Goal: Information Seeking & Learning: Learn about a topic

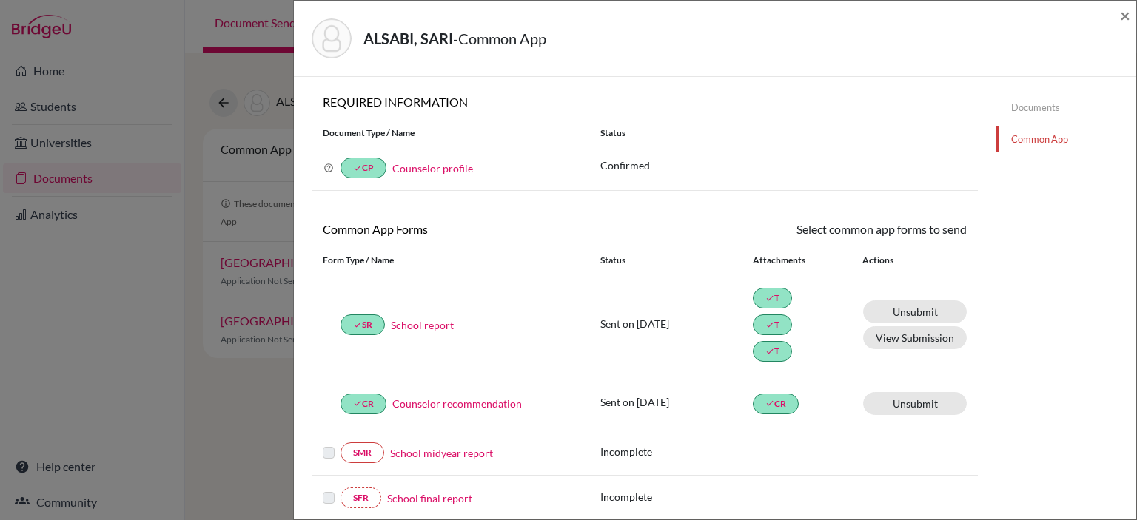
click at [195, 58] on div "ALSABI, SARI - Common App × × REQUIRED INFORMATION Document Type / Name Status …" at bounding box center [568, 260] width 1137 height 520
drag, startPoint x: 1124, startPoint y: 14, endPoint x: 1093, endPoint y: 17, distance: 31.2
click at [1123, 14] on span "×" at bounding box center [1125, 14] width 10 height 21
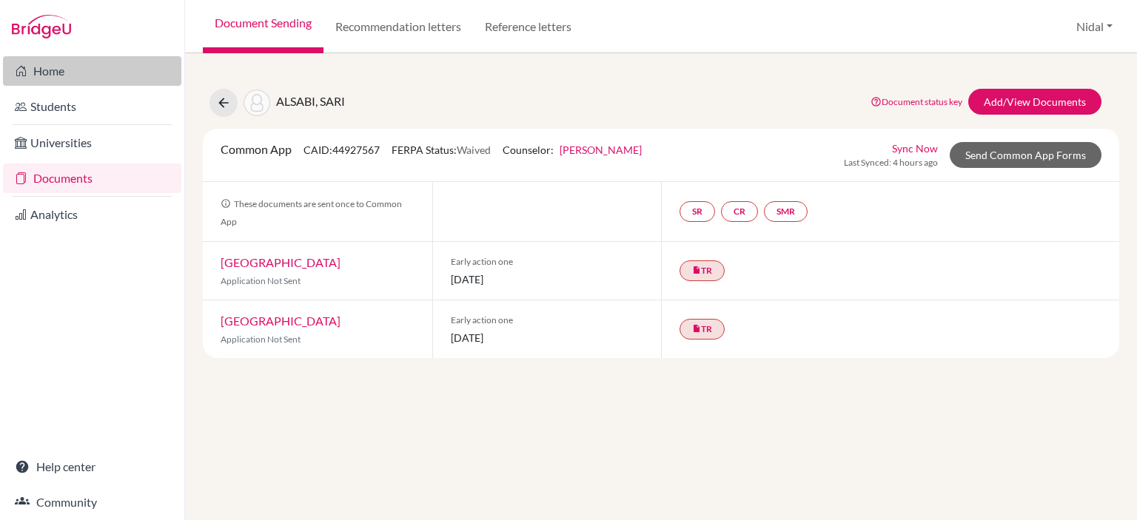
click at [80, 75] on link "Home" at bounding box center [92, 71] width 178 height 30
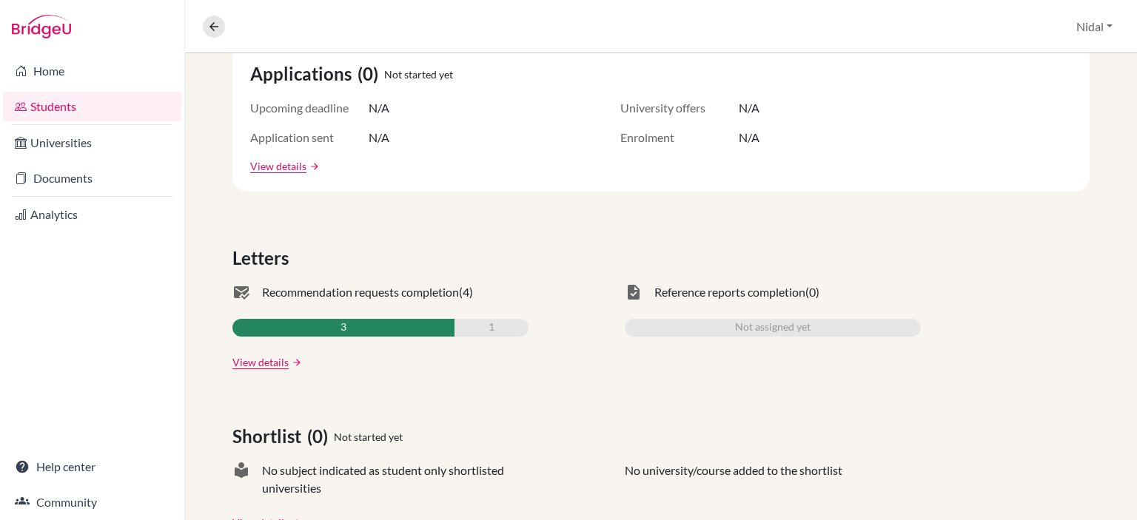
scroll to position [296, 0]
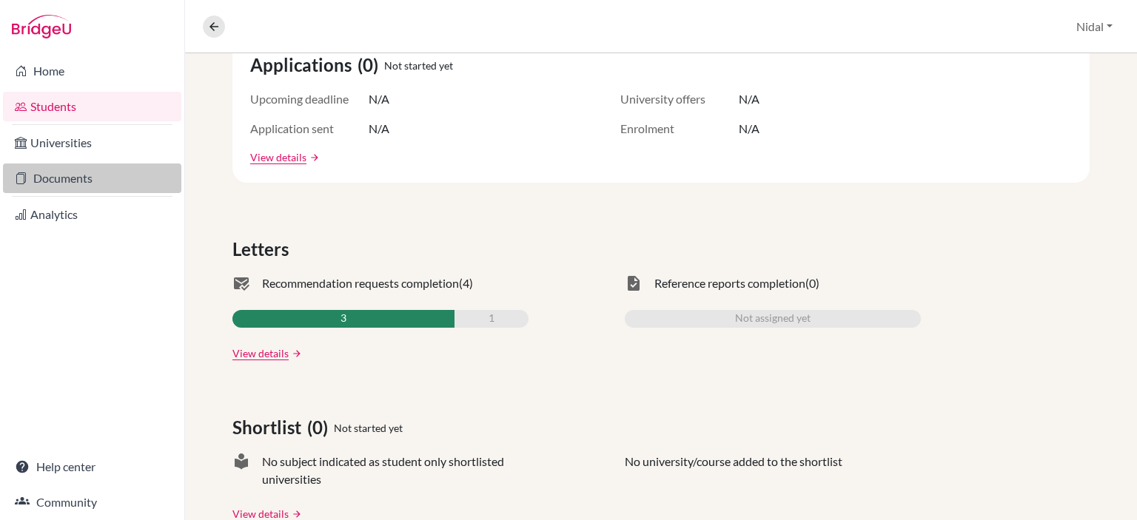
click at [33, 176] on link "Documents" at bounding box center [92, 179] width 178 height 30
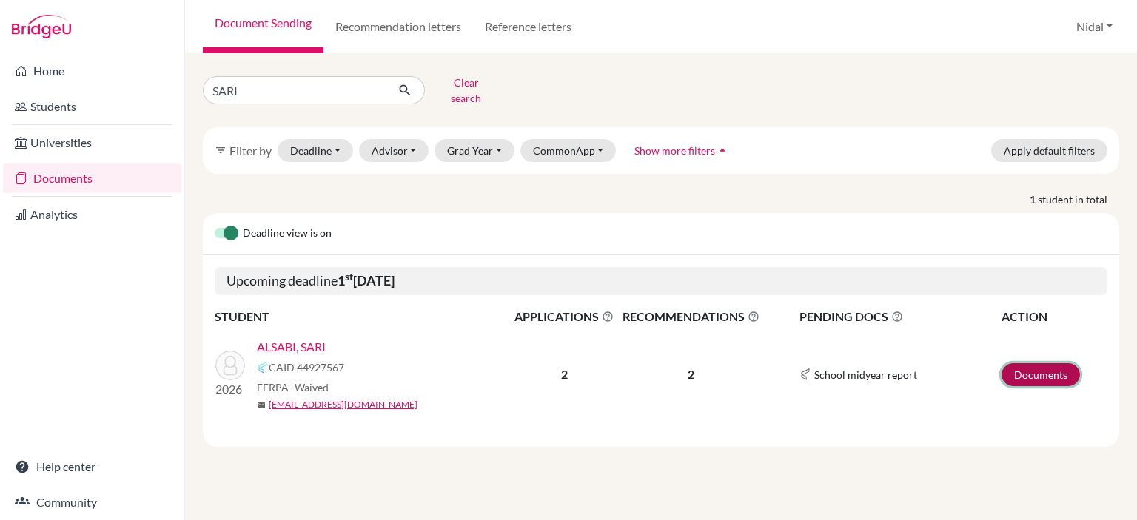
click at [1030, 363] on link "Documents" at bounding box center [1041, 374] width 78 height 23
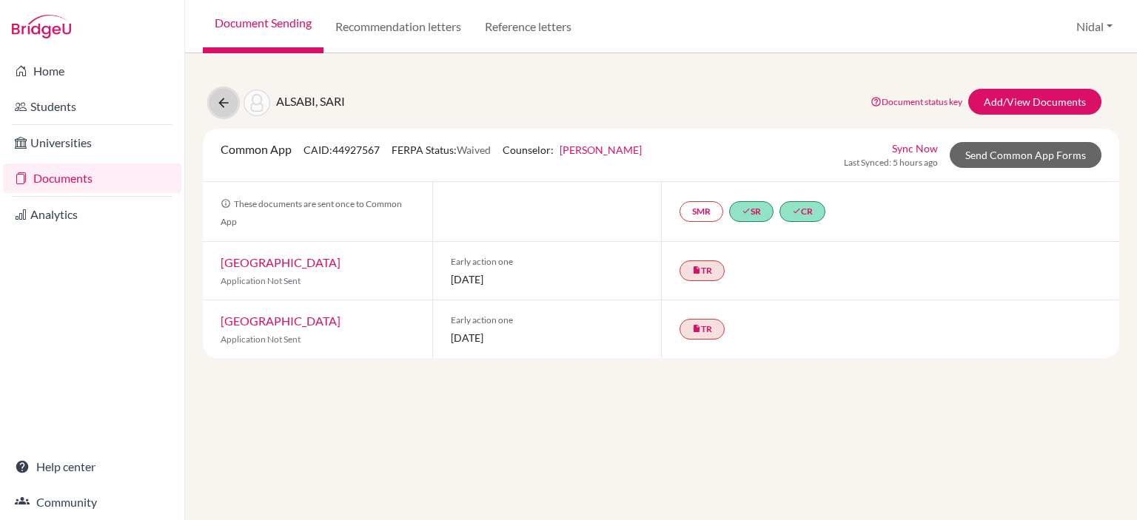
click at [216, 97] on icon at bounding box center [223, 102] width 15 height 15
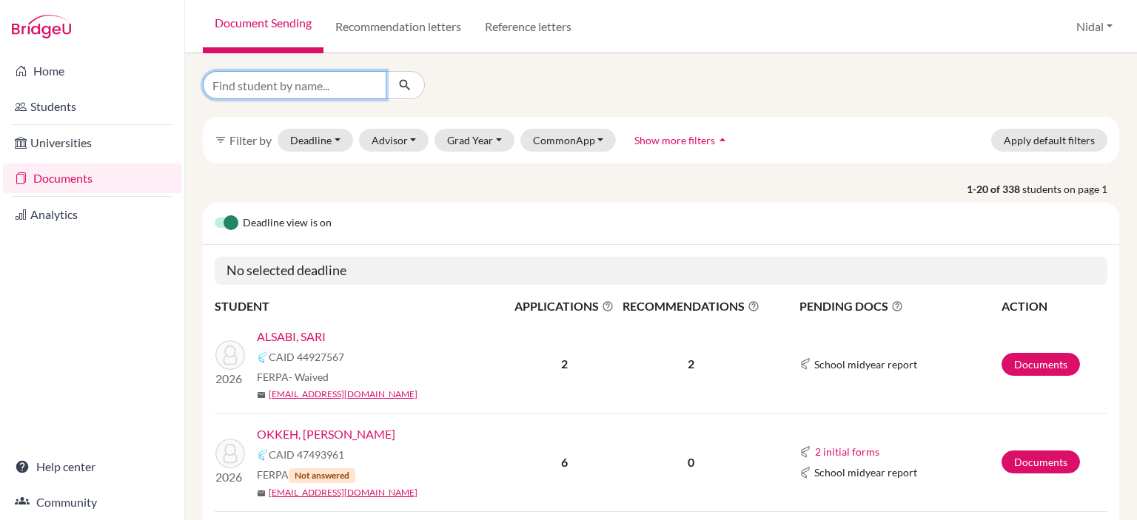
click at [361, 82] on input "Find student by name..." at bounding box center [295, 85] width 184 height 28
type input "isam"
click button "submit" at bounding box center [405, 85] width 39 height 28
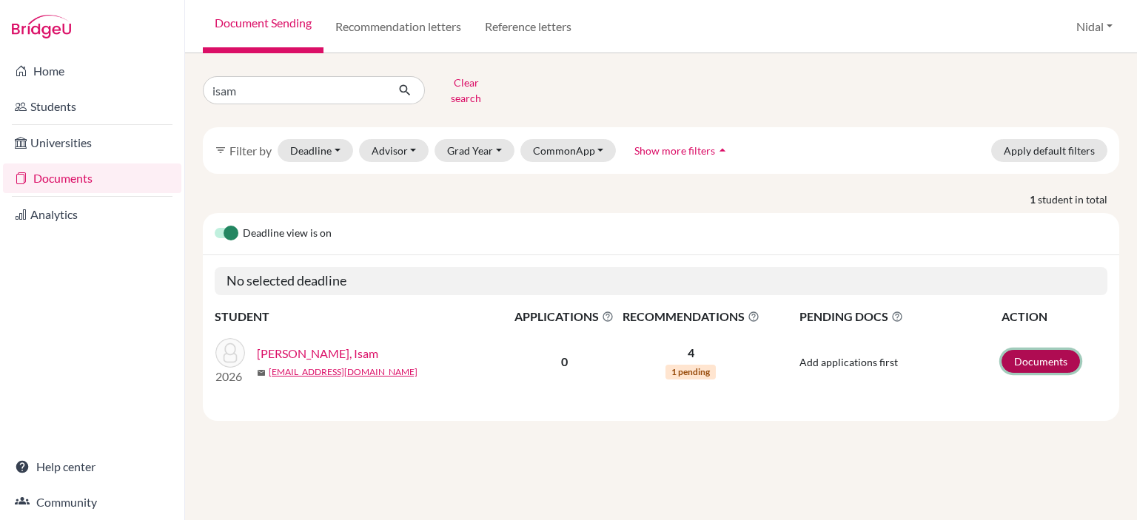
click at [1067, 350] on link "Documents" at bounding box center [1041, 361] width 78 height 23
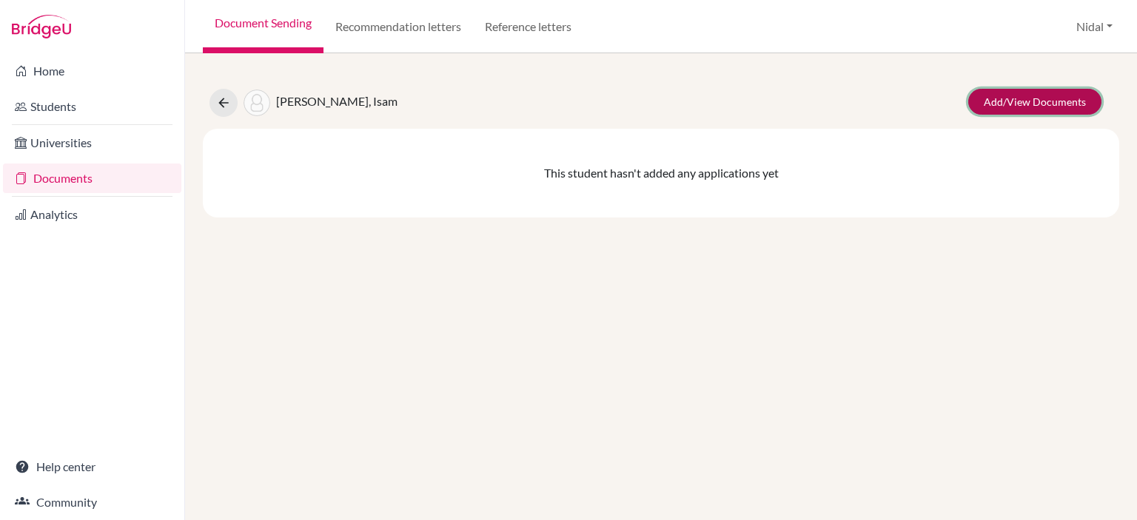
click at [1030, 104] on link "Add/View Documents" at bounding box center [1034, 102] width 133 height 26
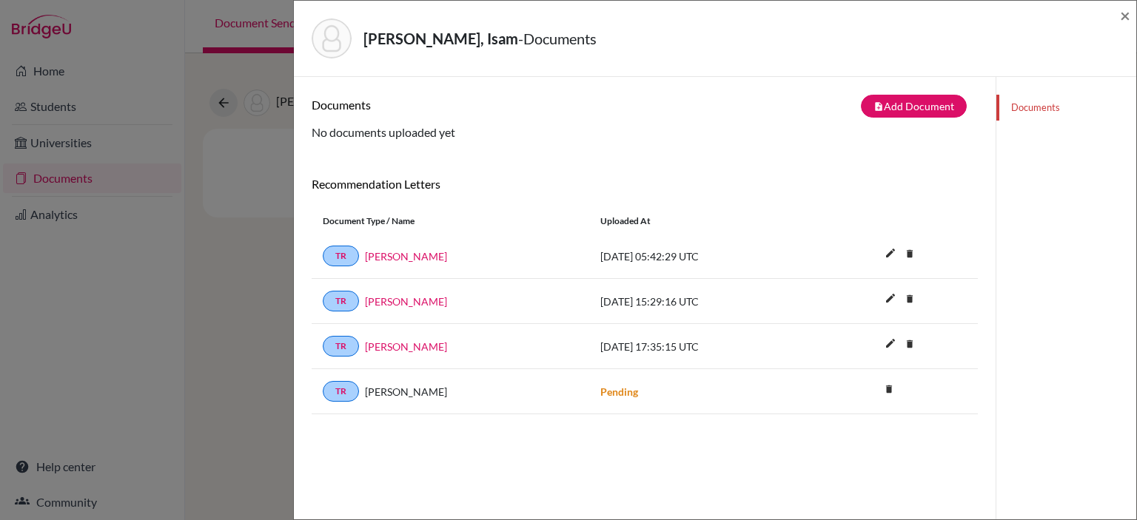
click at [175, 245] on div "Al Shanti, Isam - Documents × Documents note_add Add Document Document type Cha…" at bounding box center [568, 260] width 1137 height 520
click at [1127, 21] on span "×" at bounding box center [1125, 14] width 10 height 21
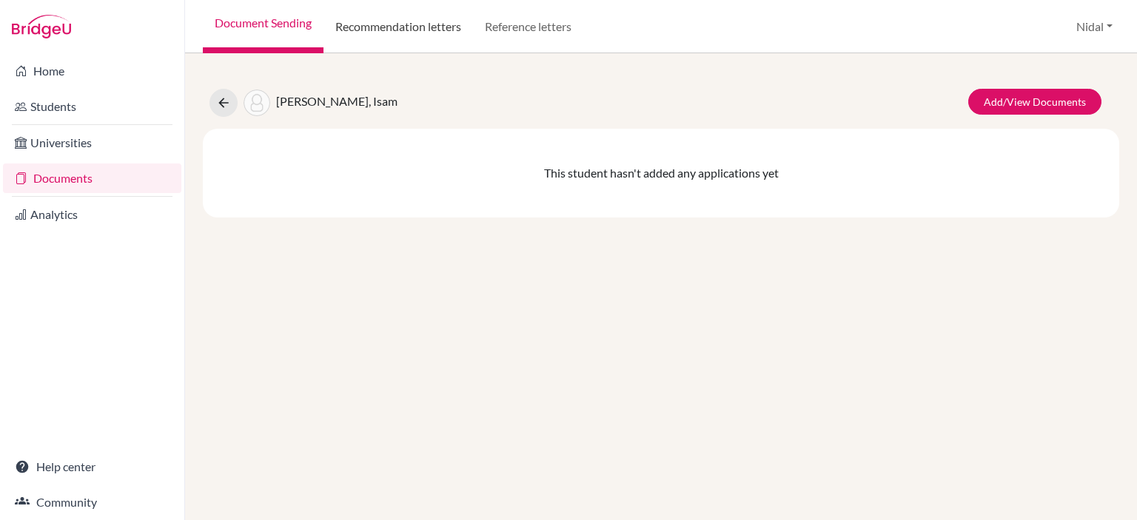
click at [421, 31] on link "Recommendation letters" at bounding box center [398, 26] width 150 height 53
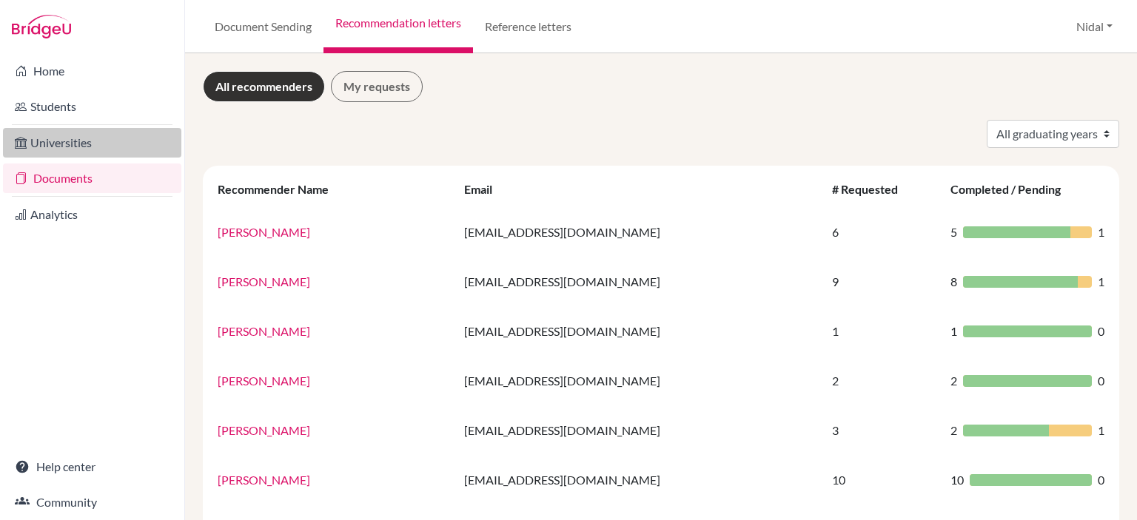
click at [83, 154] on link "Universities" at bounding box center [92, 143] width 178 height 30
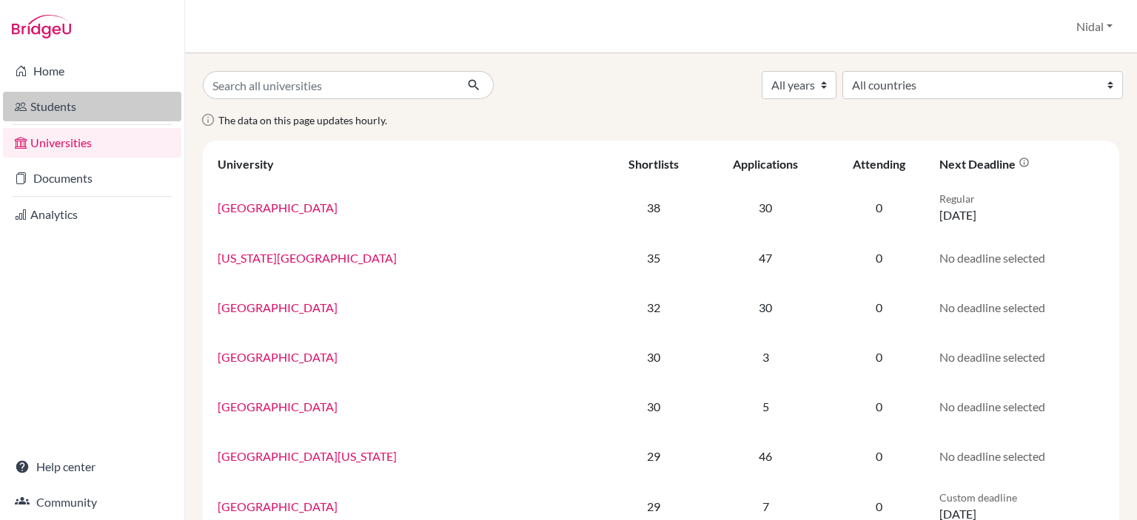
click at [38, 99] on link "Students" at bounding box center [92, 107] width 178 height 30
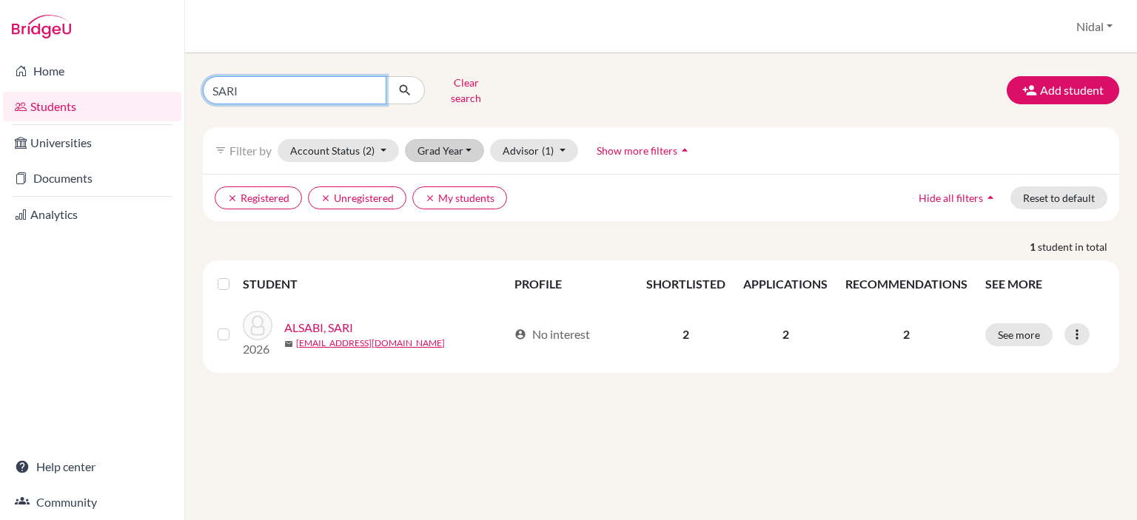
drag, startPoint x: 335, startPoint y: 82, endPoint x: 421, endPoint y: 134, distance: 100.3
click at [231, 69] on div "SARI Clear search Add student filter_list Filter by Account Status (2) Active a…" at bounding box center [661, 286] width 952 height 467
click at [371, 89] on input "SARI" at bounding box center [295, 90] width 184 height 28
click at [370, 85] on input "SARI" at bounding box center [295, 90] width 184 height 28
type input "isam"
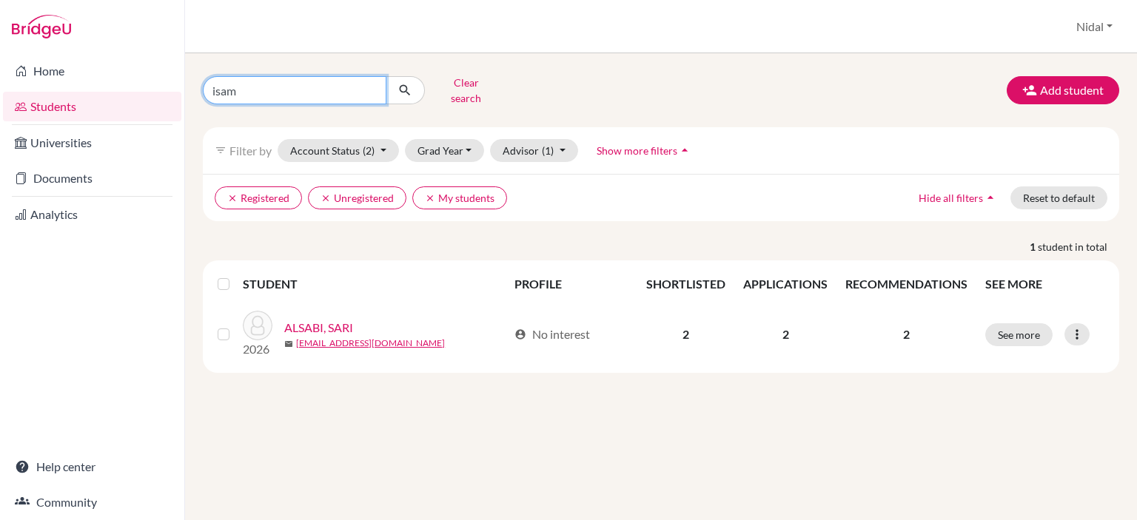
click button "submit" at bounding box center [405, 90] width 39 height 28
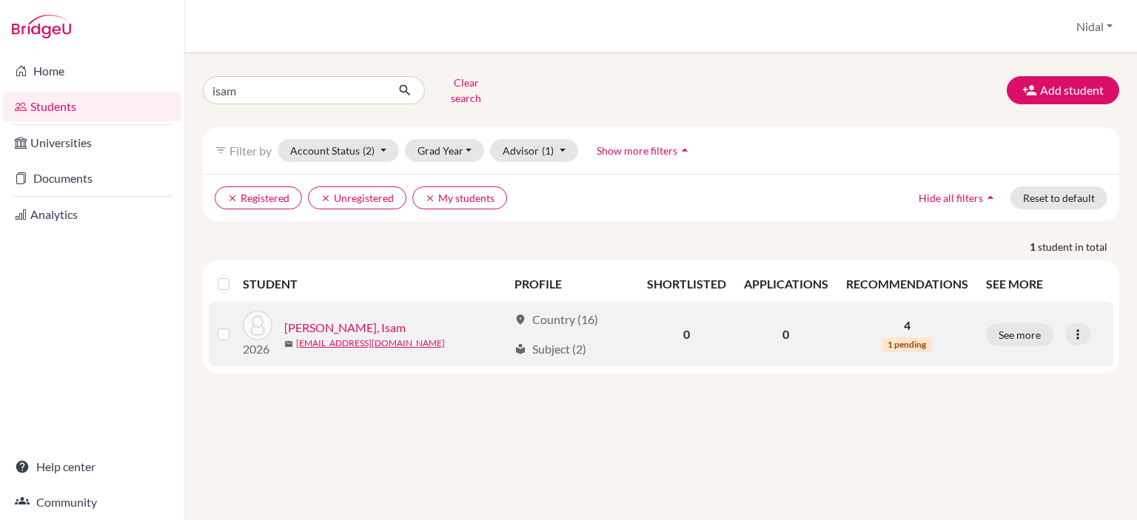
click at [305, 319] on link "Al Shanti, Isam" at bounding box center [344, 328] width 121 height 18
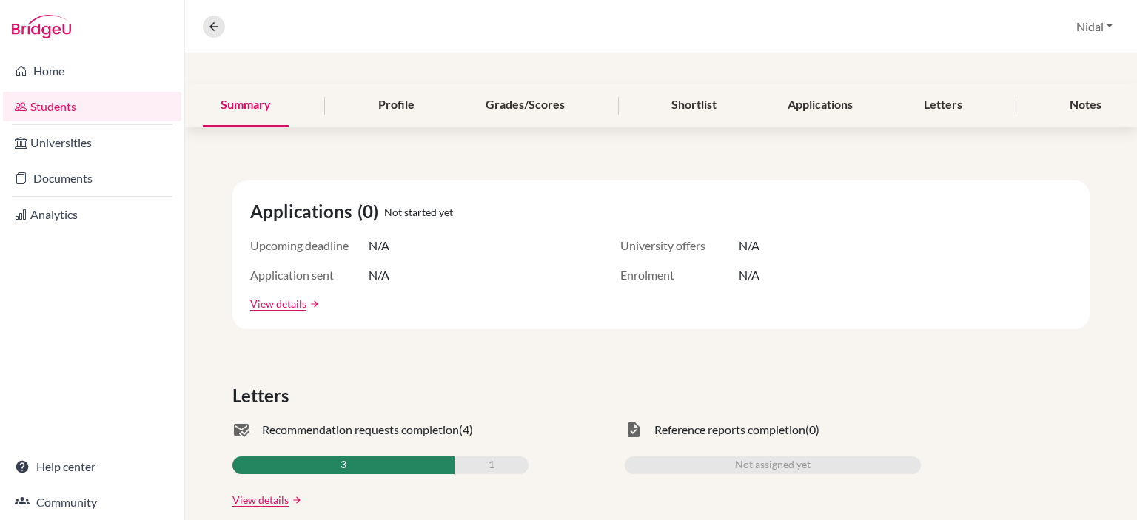
scroll to position [74, 0]
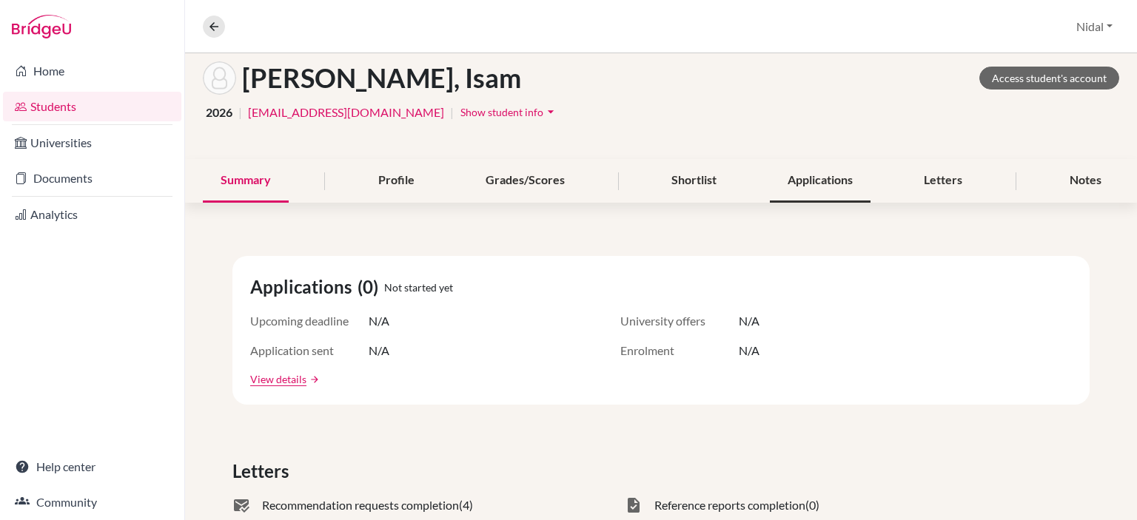
click at [808, 181] on div "Applications" at bounding box center [820, 181] width 101 height 44
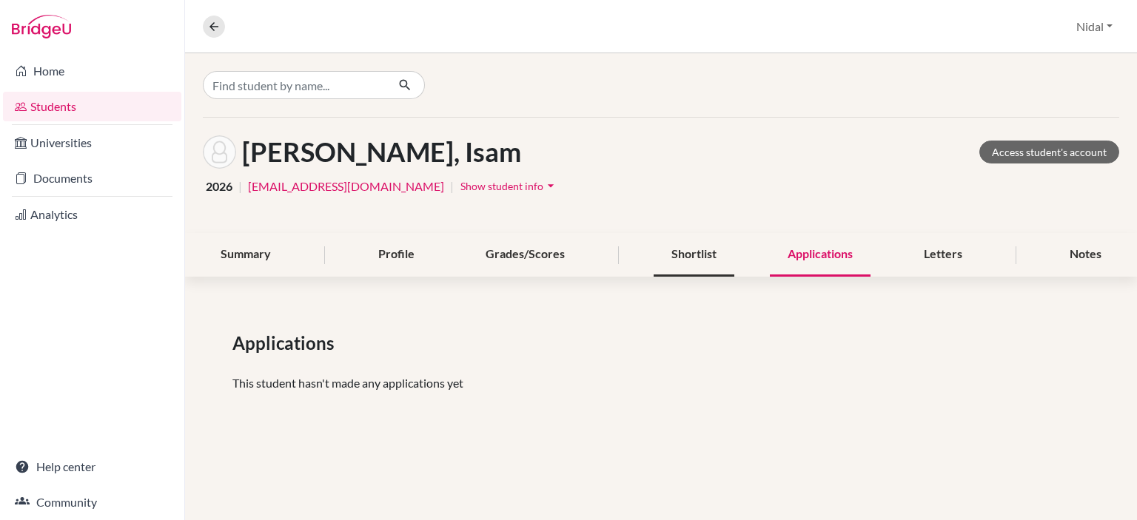
click at [660, 275] on div "Shortlist" at bounding box center [694, 255] width 81 height 44
click at [453, 261] on div "Summary Profile Grades/Scores Shortlist Applications Letters Notes" at bounding box center [661, 255] width 916 height 44
click at [370, 264] on div "Profile" at bounding box center [396, 255] width 72 height 44
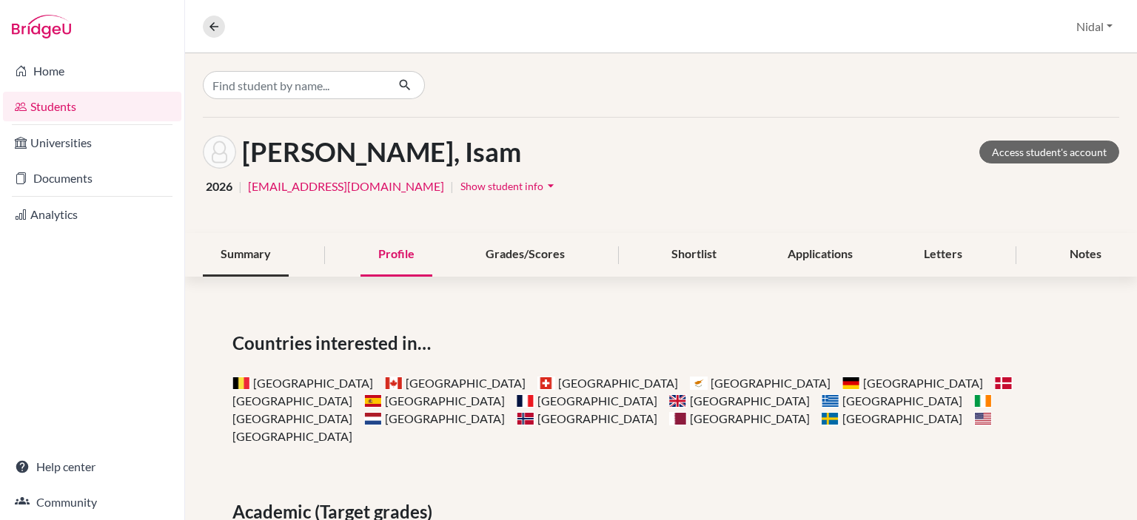
click at [248, 258] on div "Summary" at bounding box center [246, 255] width 86 height 44
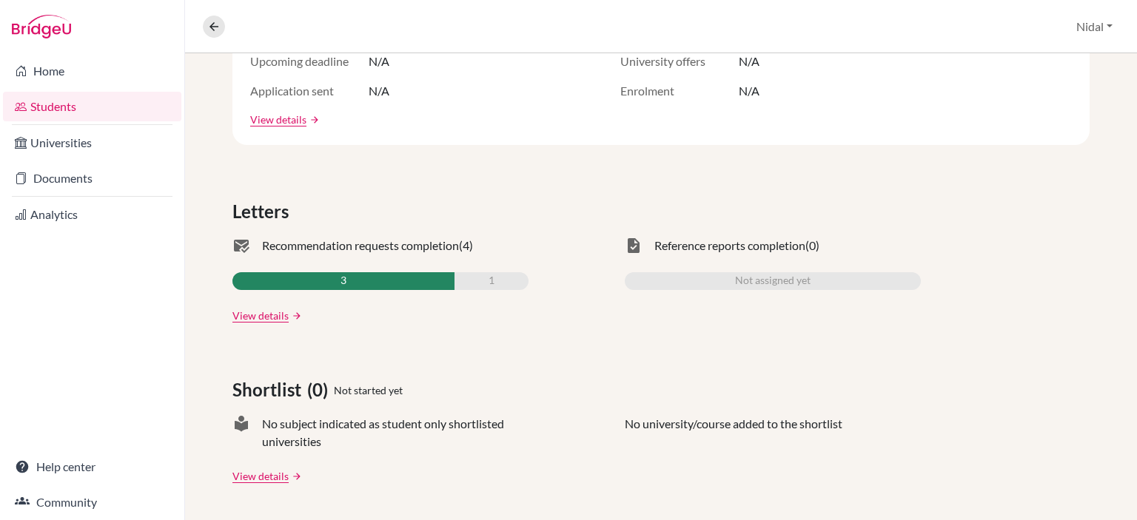
scroll to position [370, 0]
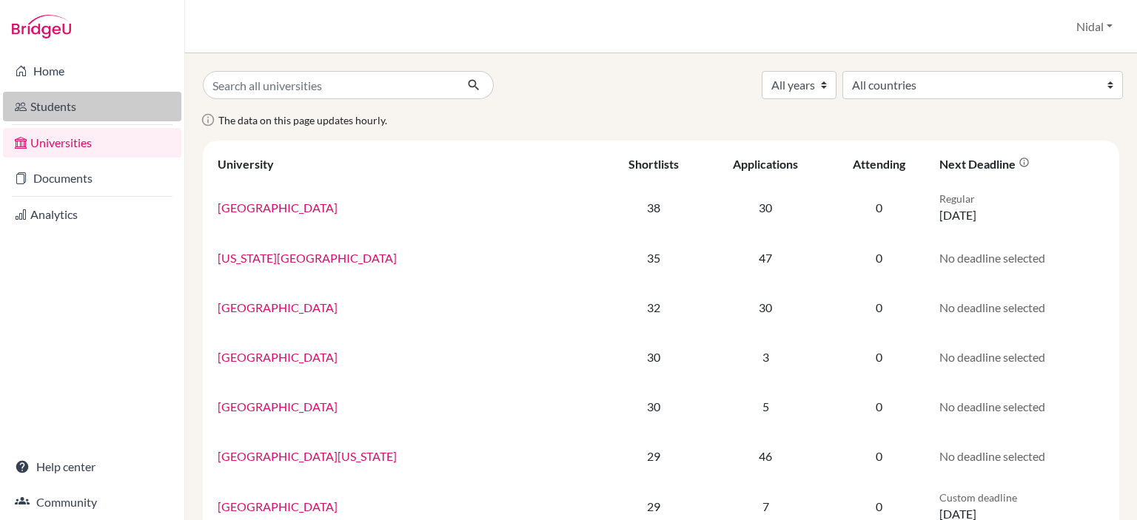
click at [92, 112] on link "Students" at bounding box center [92, 107] width 178 height 30
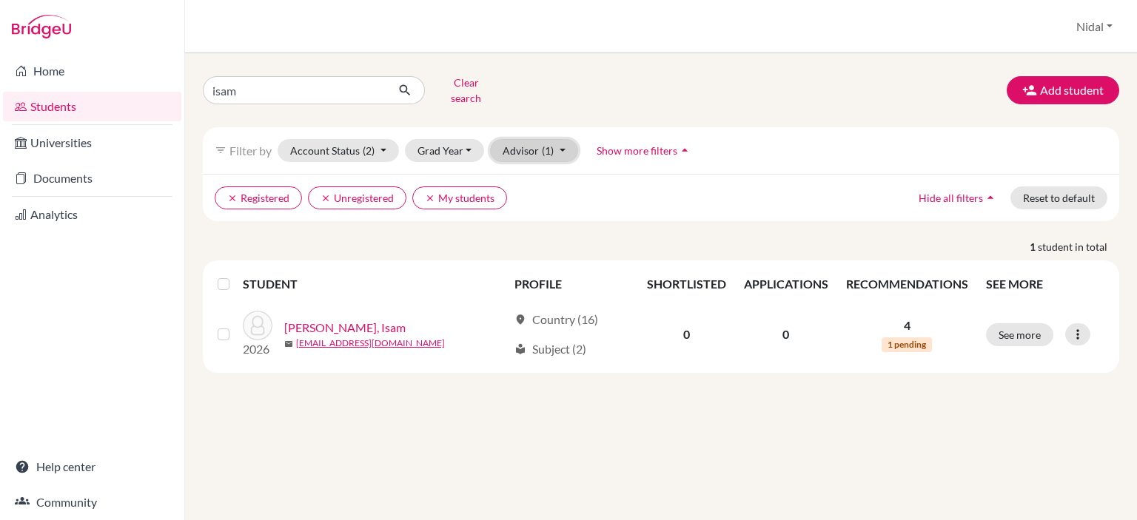
click at [563, 140] on button "Advisor (1)" at bounding box center [534, 150] width 88 height 23
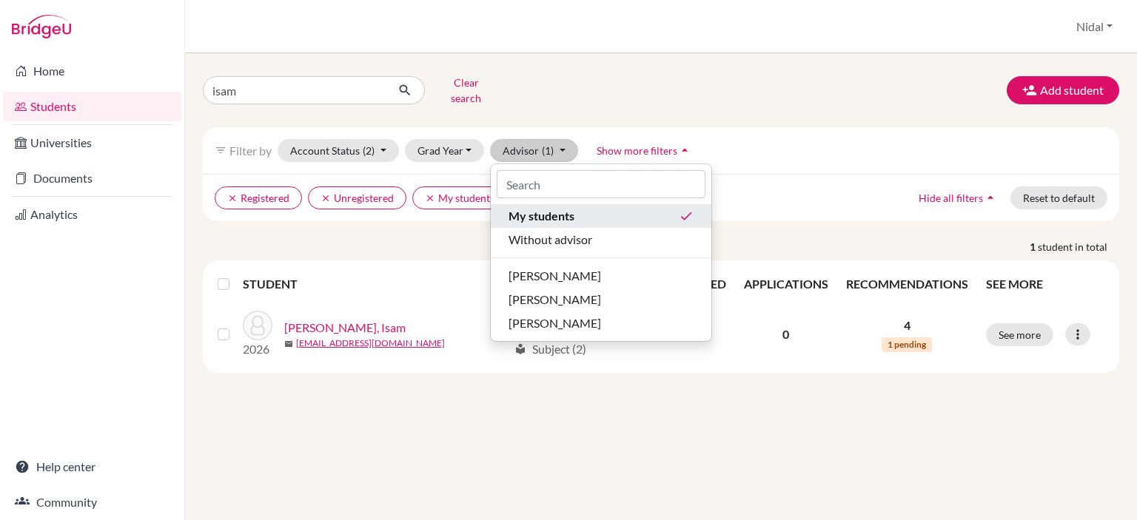
click at [546, 211] on span "My students" at bounding box center [542, 216] width 66 height 18
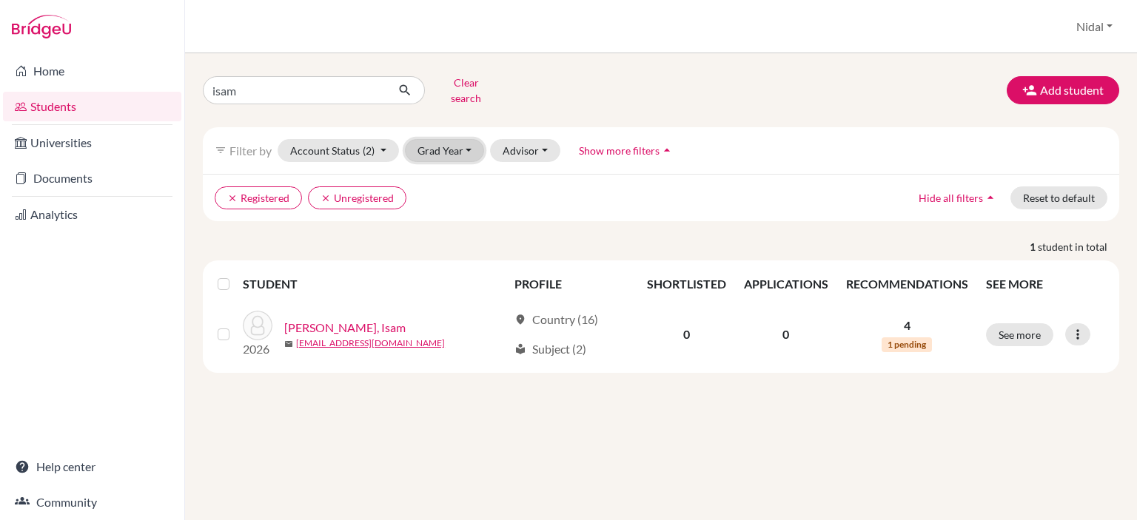
click at [459, 141] on button "Grad Year" at bounding box center [445, 150] width 80 height 23
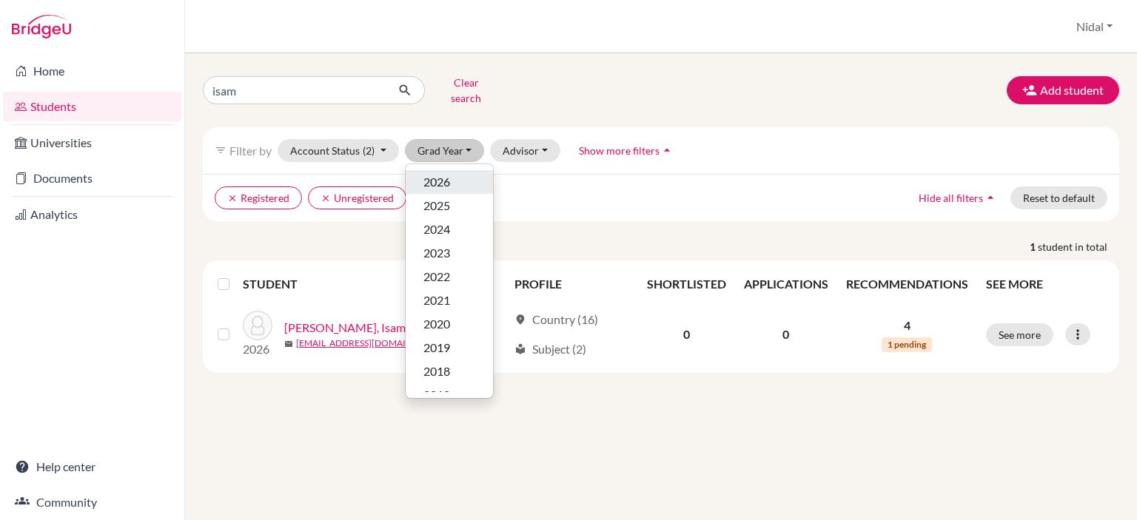
click at [455, 173] on div "2026" at bounding box center [449, 182] width 52 height 18
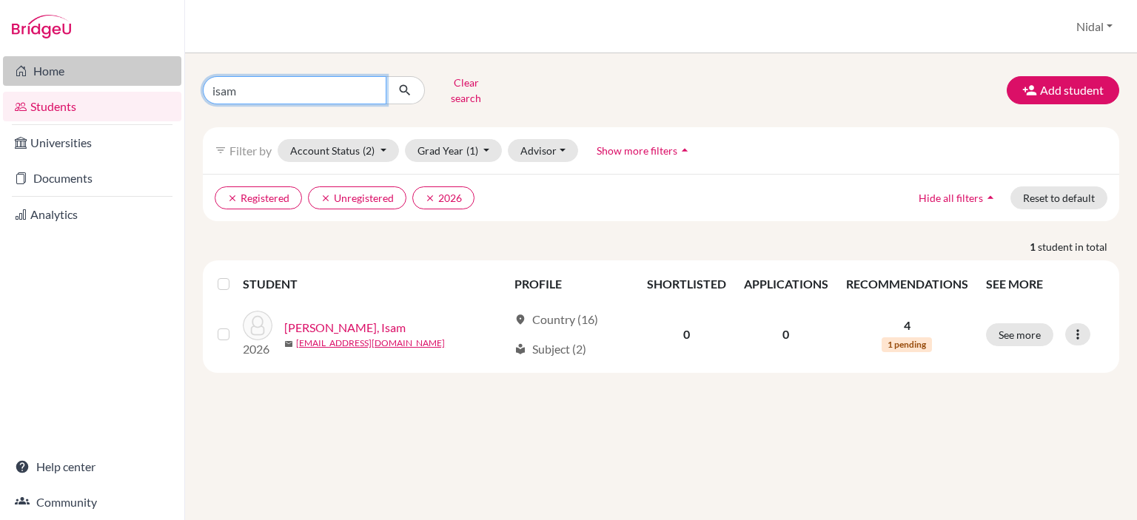
drag, startPoint x: 278, startPoint y: 79, endPoint x: 106, endPoint y: 84, distance: 171.8
click at [106, 84] on div "Home Students Universities Documents Analytics Help center Community Students o…" at bounding box center [568, 260] width 1137 height 520
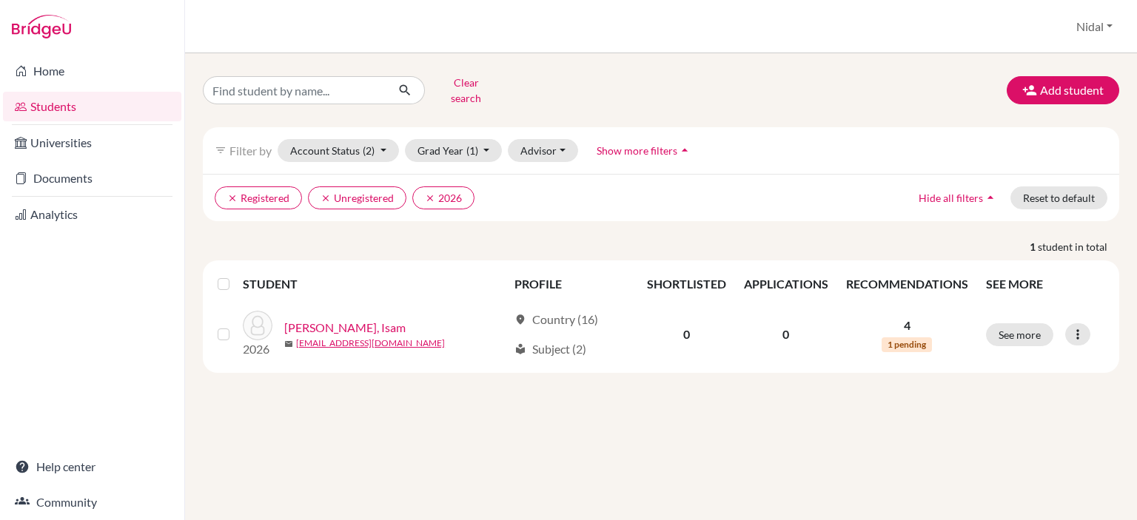
click at [694, 187] on ul "clear Registered clear Unregistered clear 2026" at bounding box center [550, 198] width 670 height 23
click at [447, 76] on button "Clear search" at bounding box center [466, 90] width 82 height 38
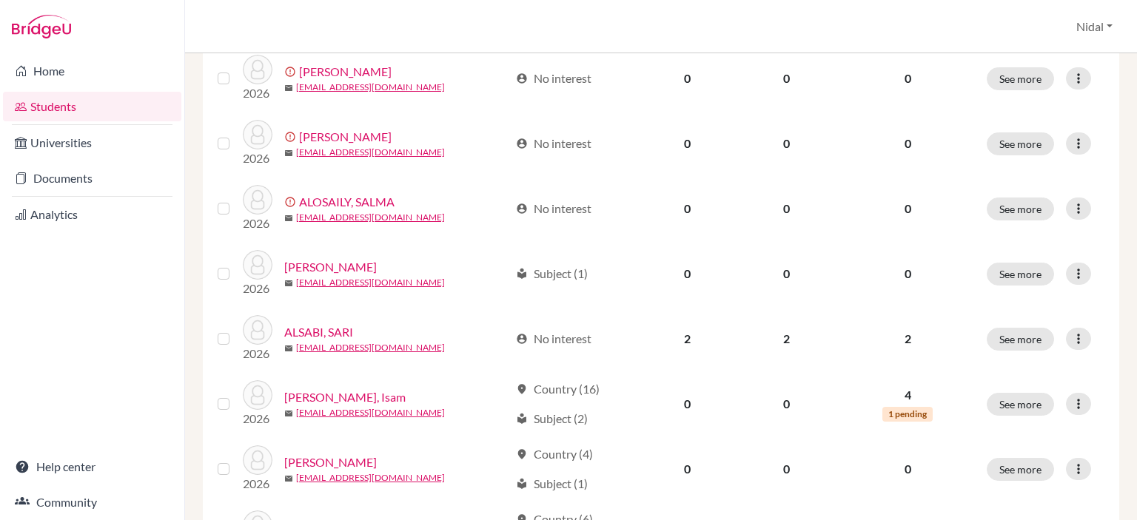
scroll to position [1172, 0]
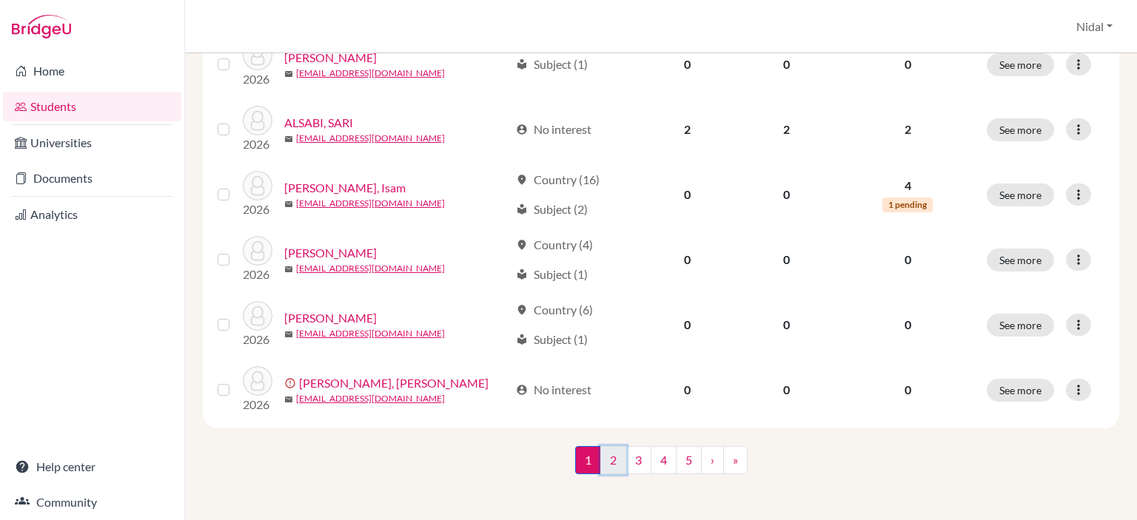
click at [613, 463] on link "2" at bounding box center [613, 460] width 26 height 28
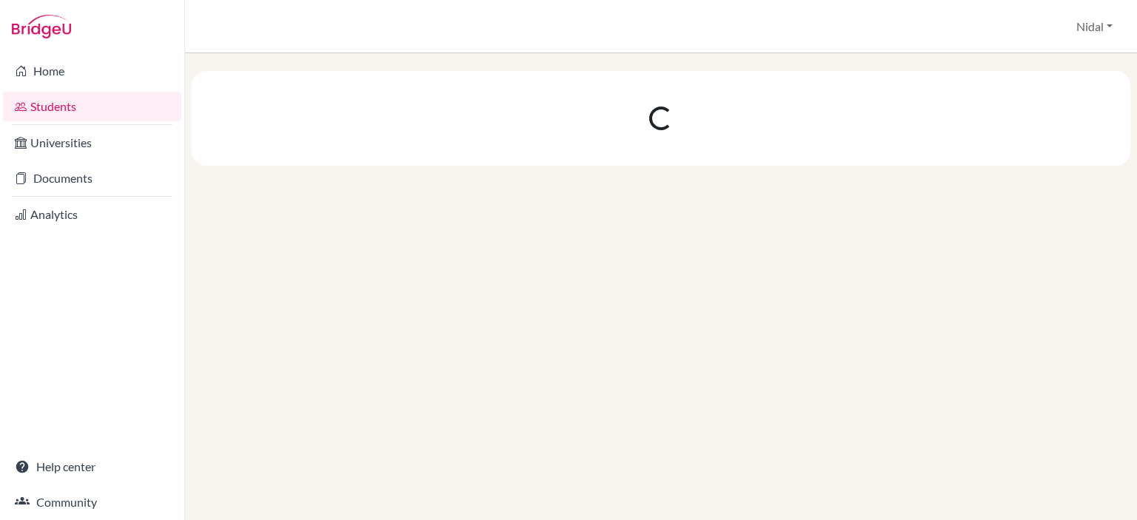
scroll to position [0, 0]
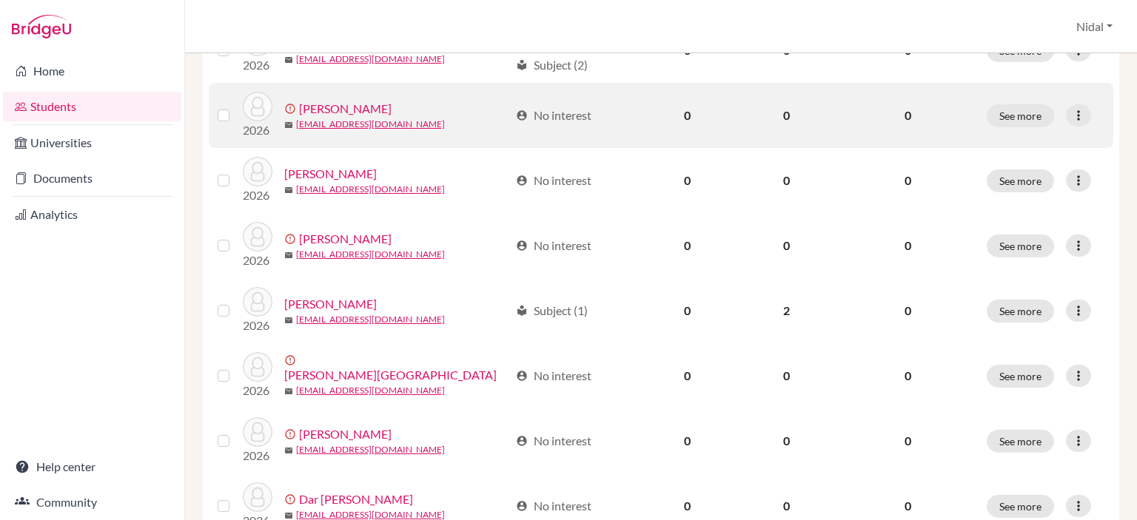
scroll to position [444, 0]
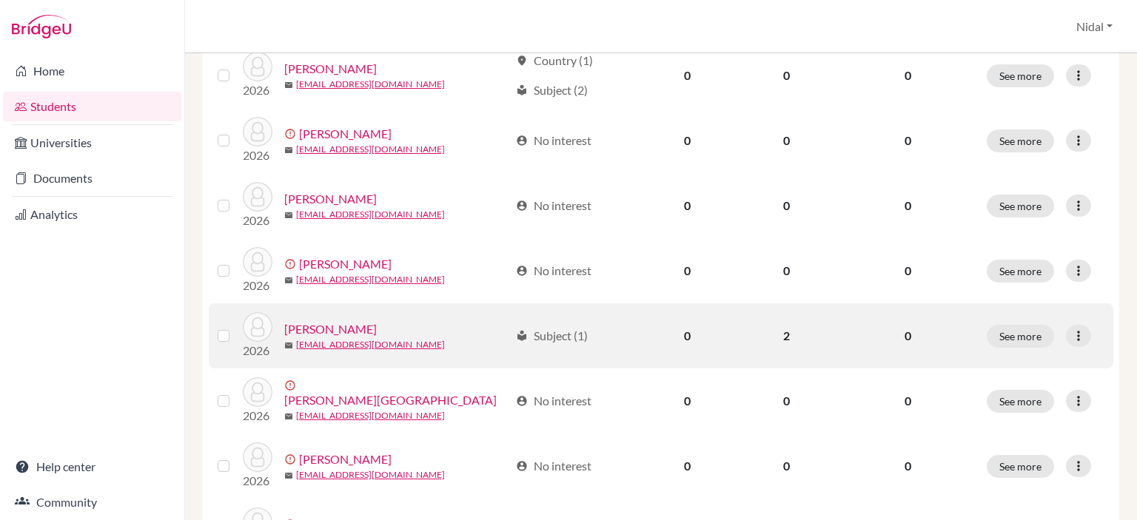
click at [366, 325] on link "[PERSON_NAME]" at bounding box center [330, 330] width 93 height 18
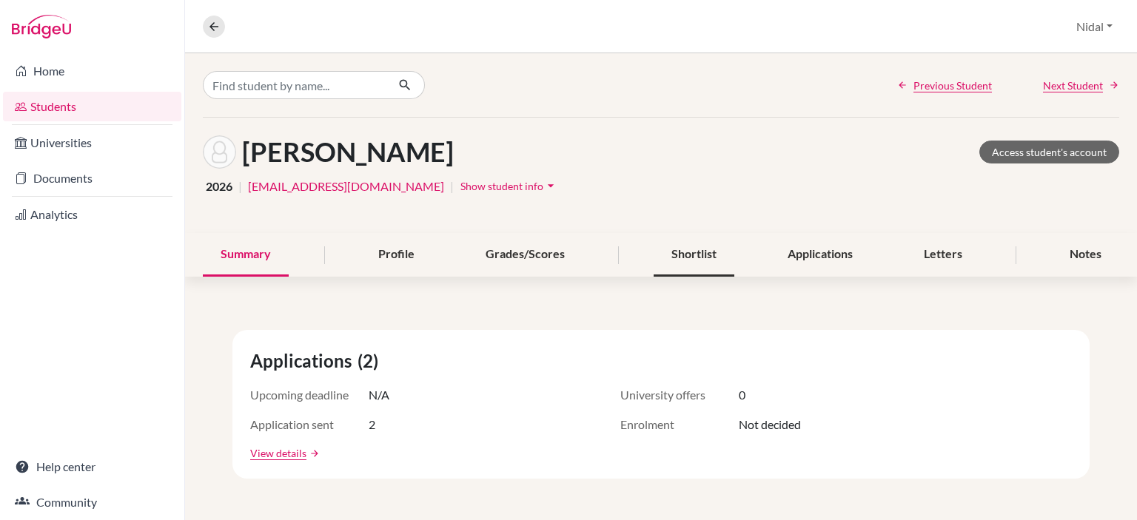
click at [705, 257] on div "Shortlist" at bounding box center [694, 255] width 81 height 44
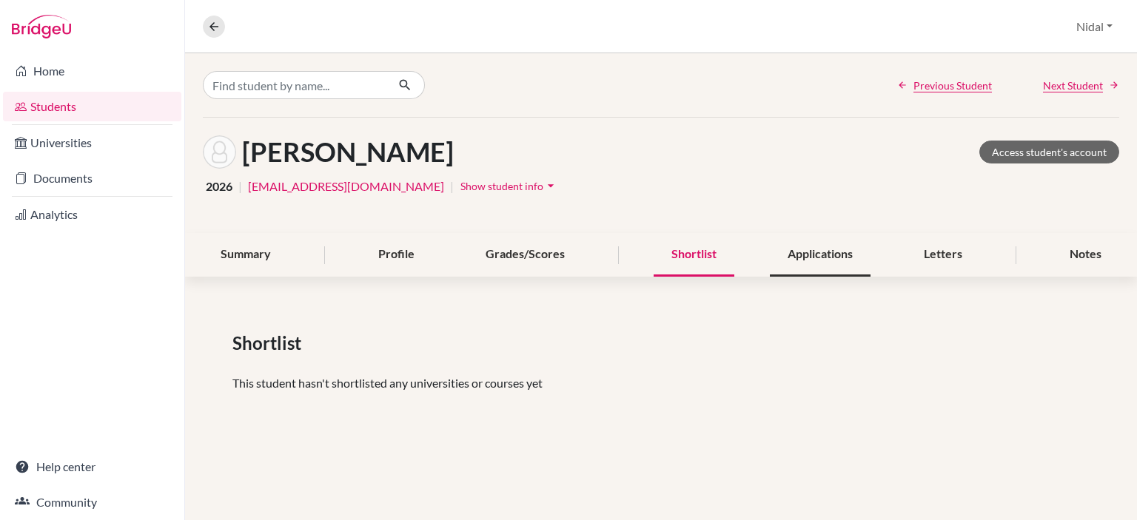
click at [829, 253] on div "Applications" at bounding box center [820, 255] width 101 height 44
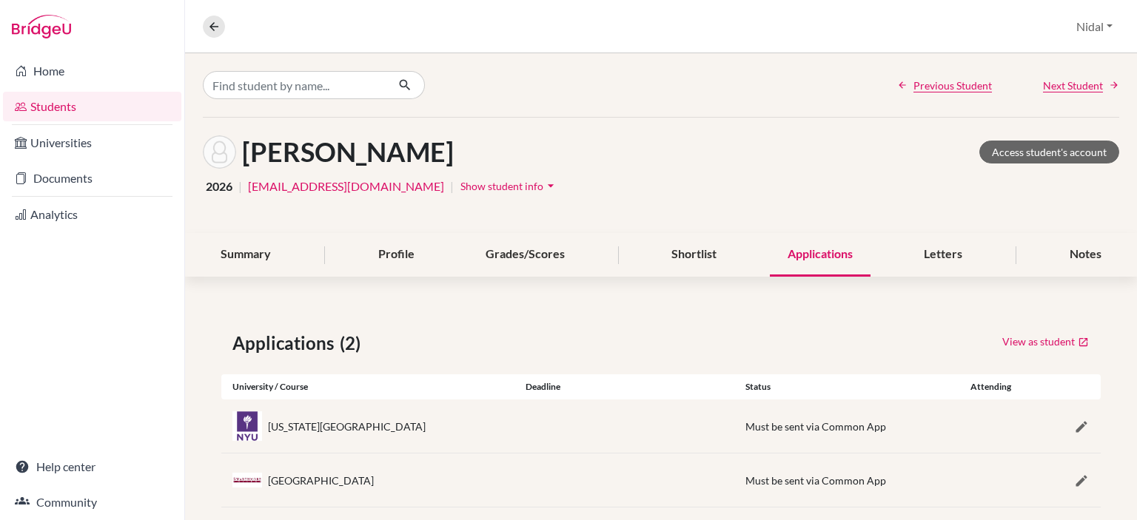
scroll to position [21, 0]
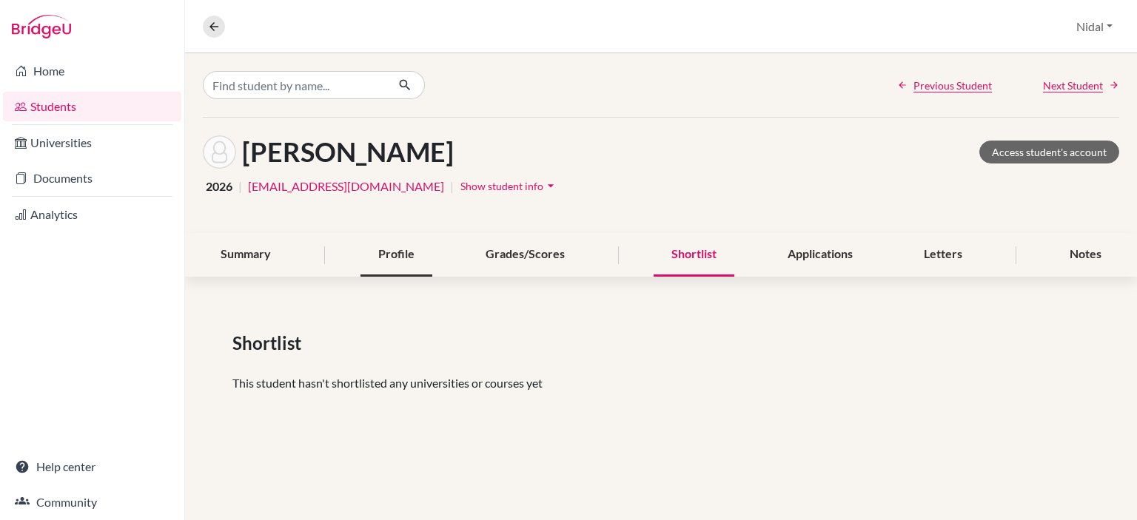
click at [395, 238] on div "Profile" at bounding box center [396, 255] width 72 height 44
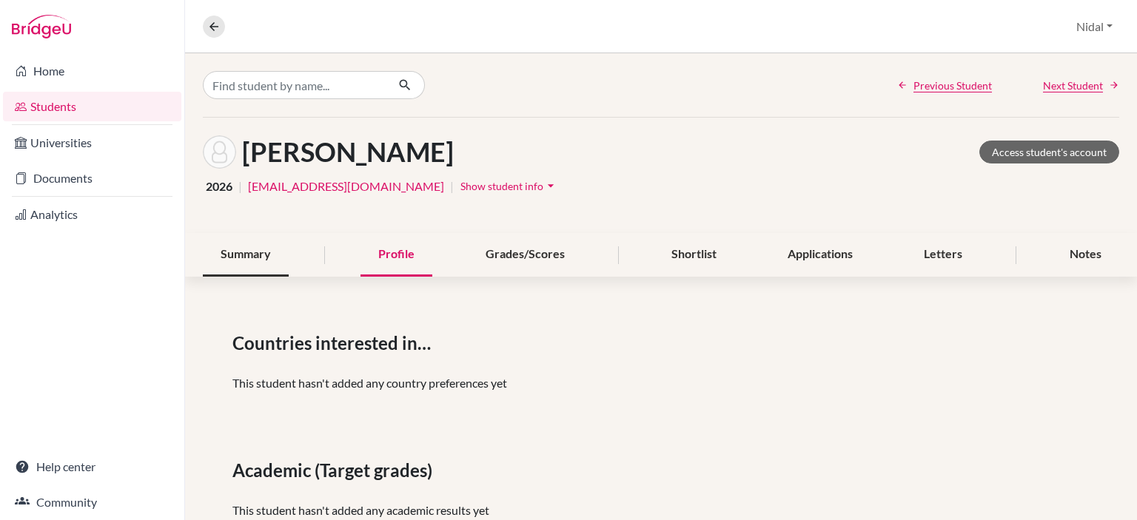
click at [243, 252] on div "Summary" at bounding box center [246, 255] width 86 height 44
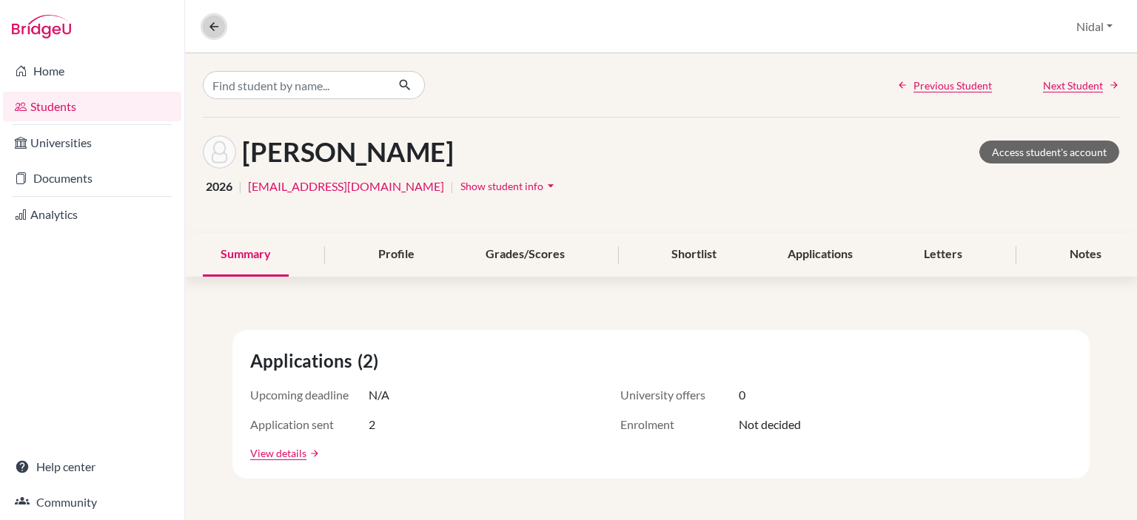
click at [213, 20] on icon at bounding box center [213, 26] width 13 height 13
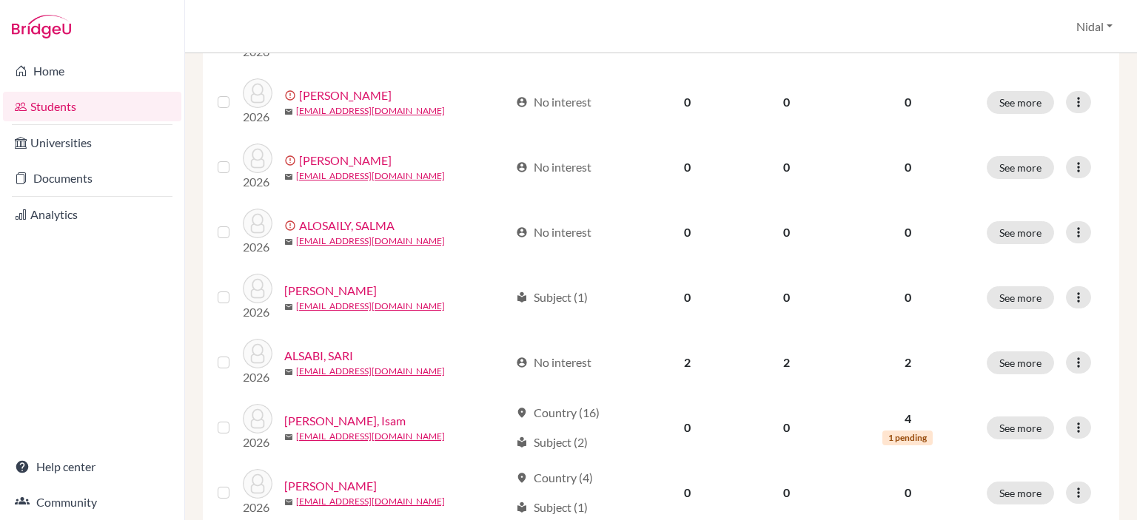
scroll to position [962, 0]
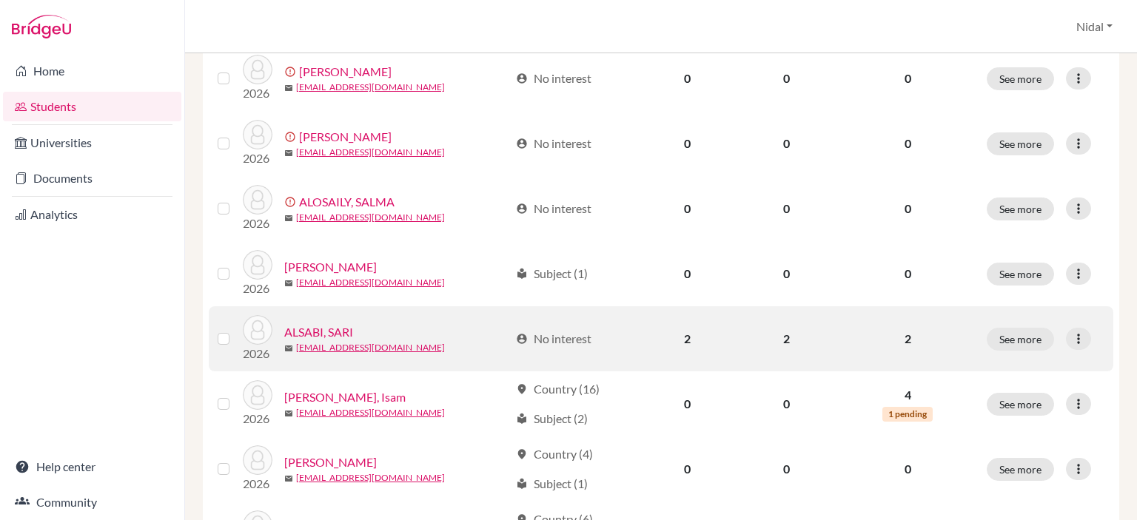
click at [344, 332] on link "ALSABI, SARI" at bounding box center [318, 332] width 69 height 18
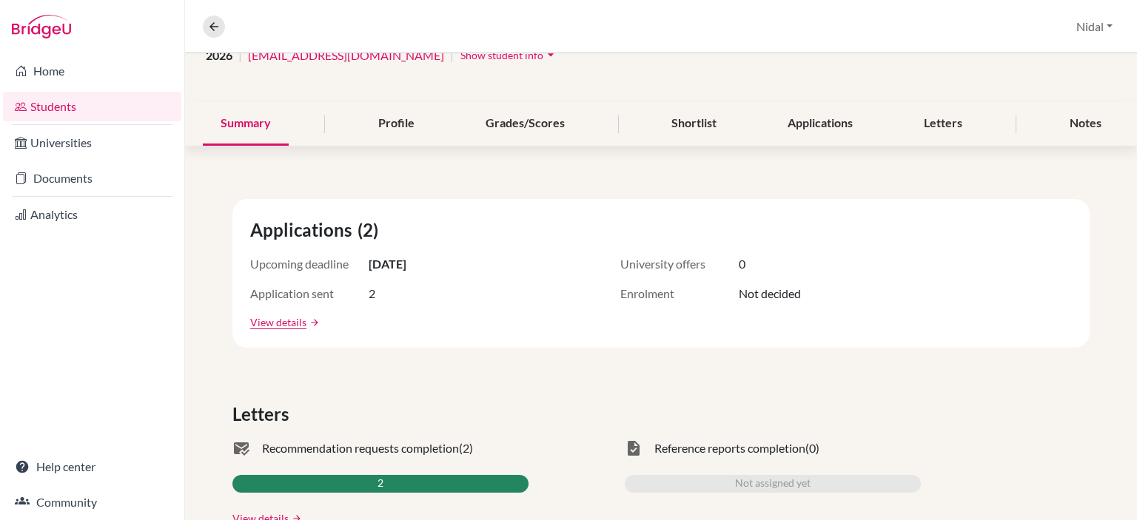
scroll to position [148, 0]
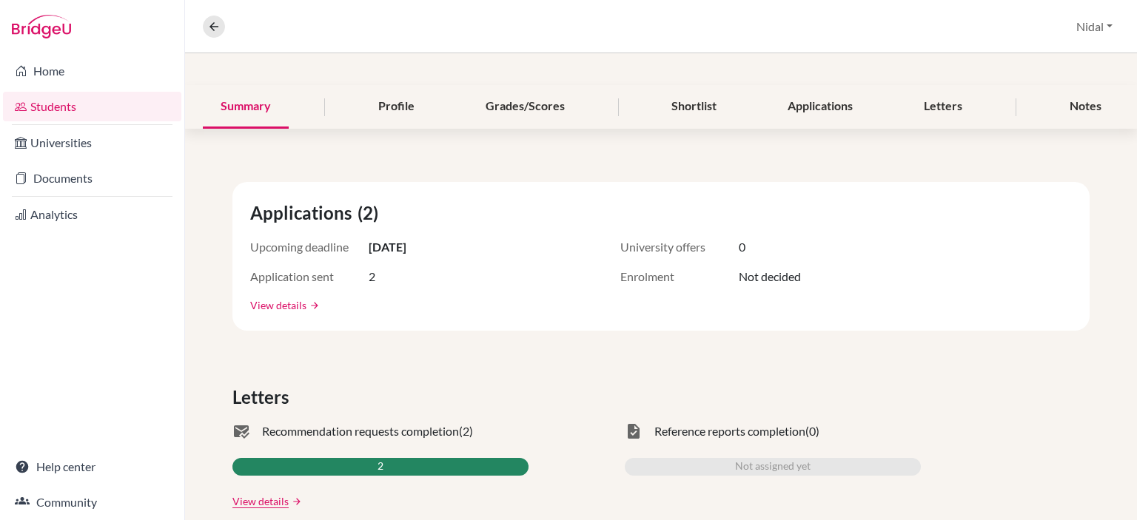
click at [266, 298] on link "View details" at bounding box center [278, 306] width 56 height 16
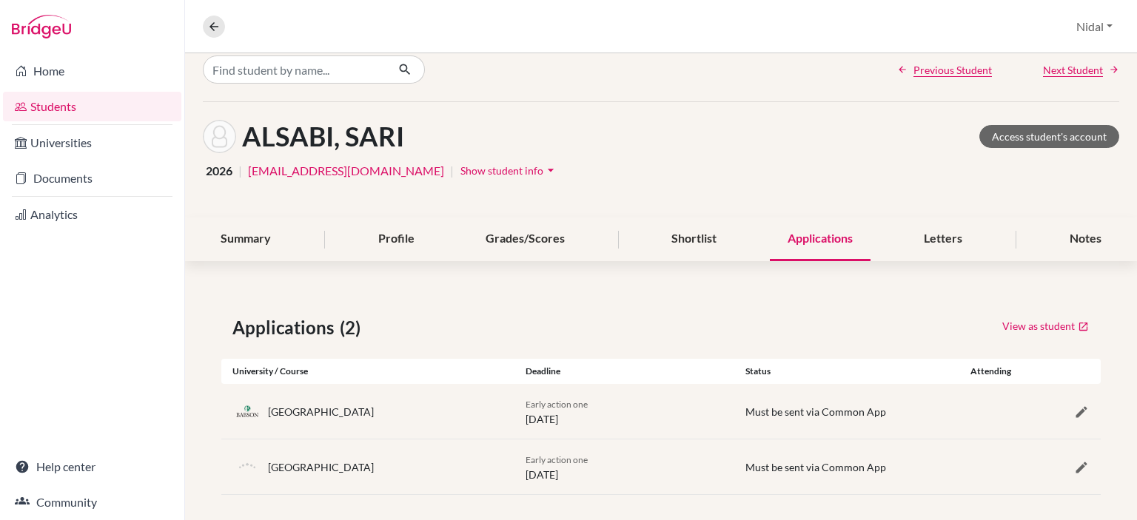
scroll to position [24, 0]
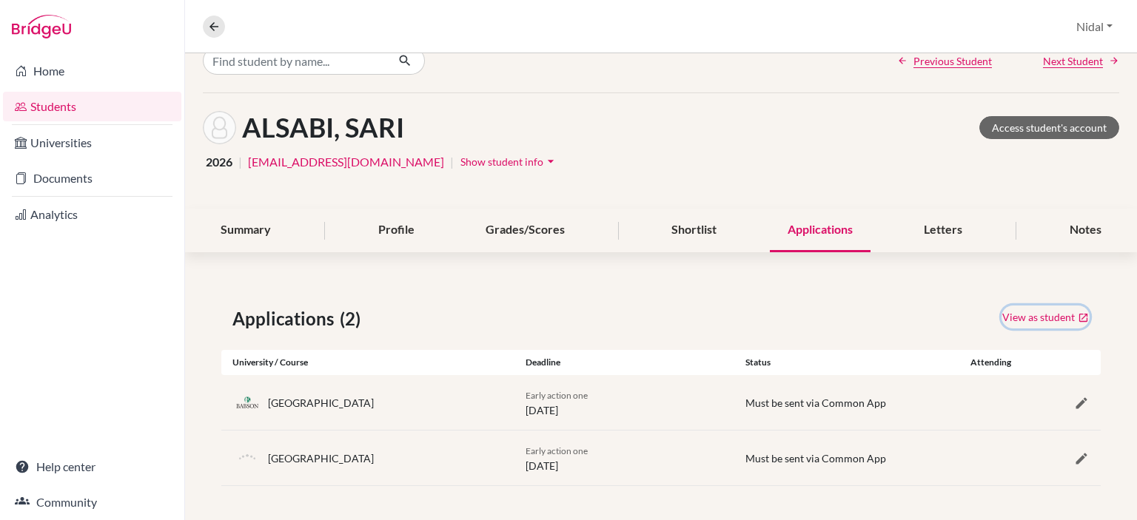
click at [1025, 318] on link "View as student" at bounding box center [1046, 317] width 88 height 23
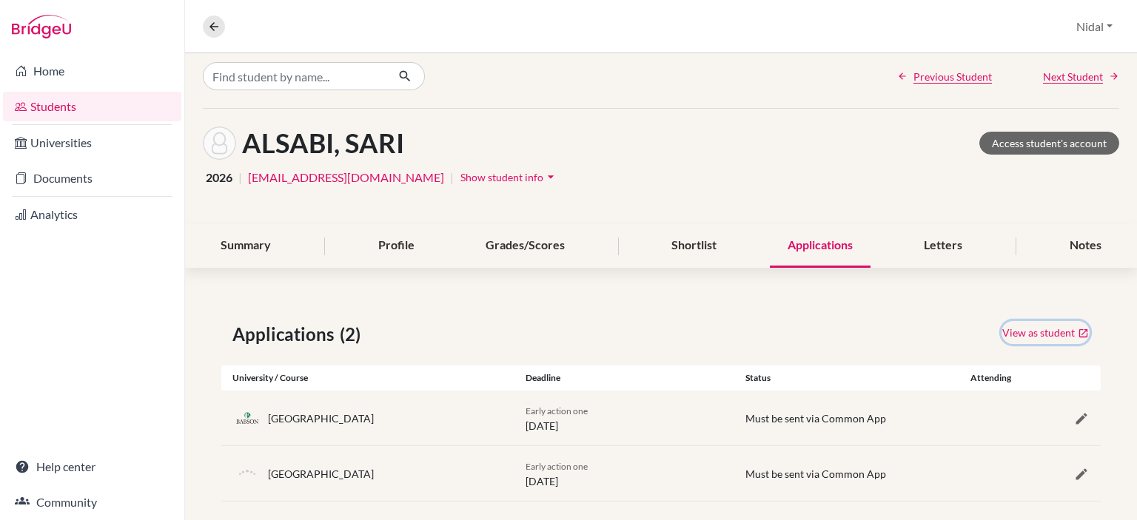
scroll to position [0, 0]
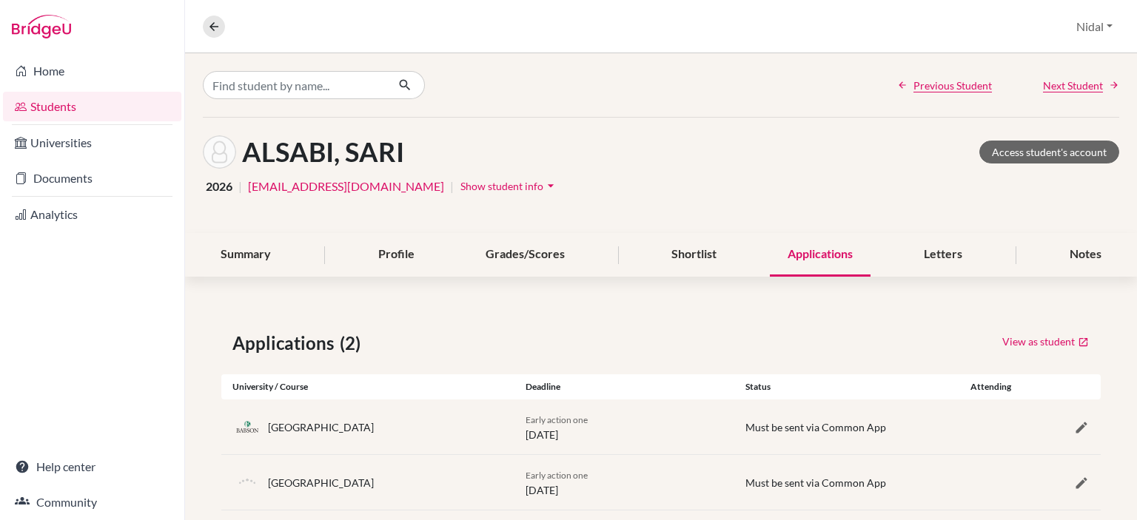
click at [1039, 164] on div "ALSABI, SARI Access student's account" at bounding box center [661, 151] width 916 height 33
click at [1043, 146] on link "Access student's account" at bounding box center [1049, 152] width 140 height 23
